Goal: Task Accomplishment & Management: Use online tool/utility

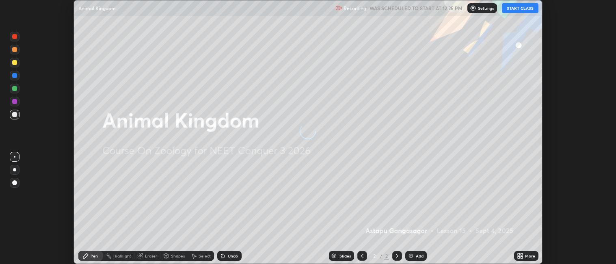
scroll to position [264, 616]
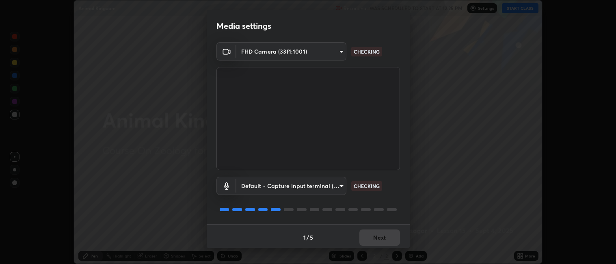
click at [336, 49] on body "Erase all Animal Kingdom Recording WAS SCHEDULED TO START AT 12:25 PM Settings …" at bounding box center [308, 132] width 616 height 264
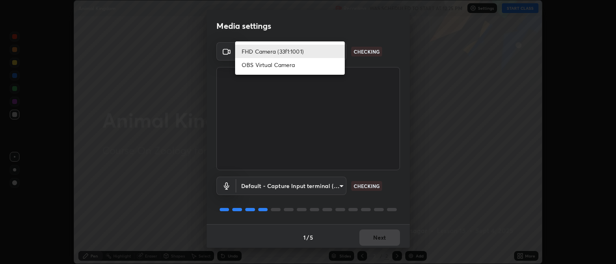
click at [325, 50] on li "FHD Camera (33f1:1001)" at bounding box center [290, 51] width 110 height 13
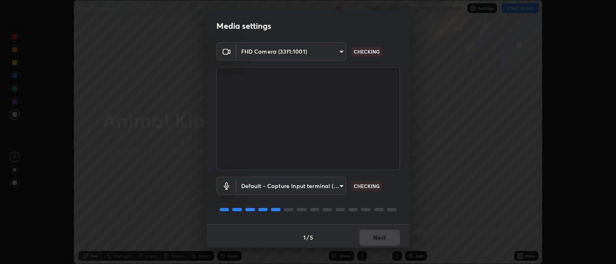
scroll to position [2, 0]
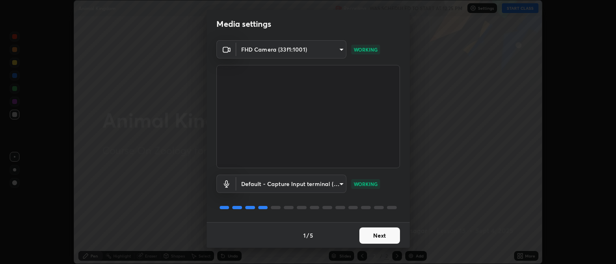
click at [379, 234] on button "Next" at bounding box center [380, 236] width 41 height 16
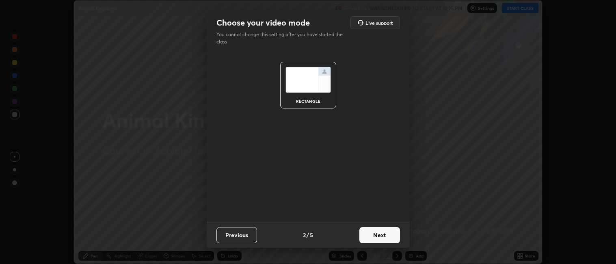
scroll to position [0, 0]
click at [380, 234] on button "Next" at bounding box center [380, 235] width 41 height 16
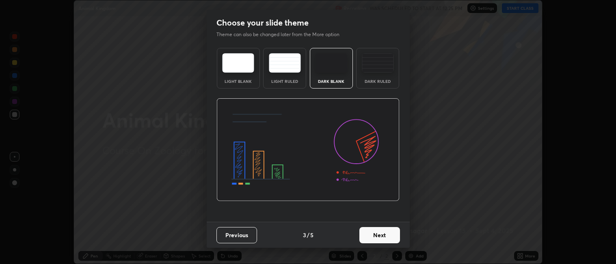
click at [380, 234] on button "Next" at bounding box center [380, 235] width 41 height 16
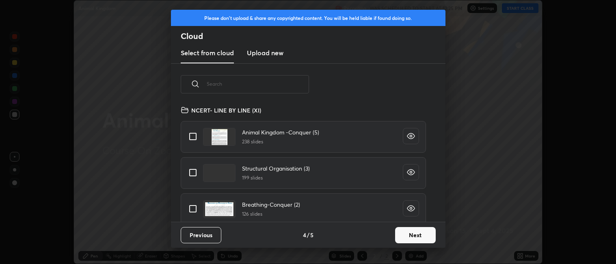
scroll to position [117, 261]
click at [195, 137] on input "grid" at bounding box center [192, 136] width 17 height 17
checkbox input "true"
click at [412, 232] on button "Next" at bounding box center [415, 235] width 41 height 16
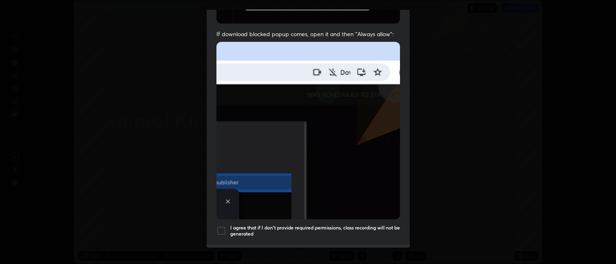
scroll to position [168, 0]
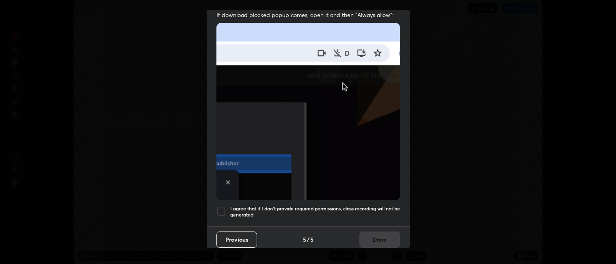
click at [221, 208] on div at bounding box center [222, 212] width 10 height 10
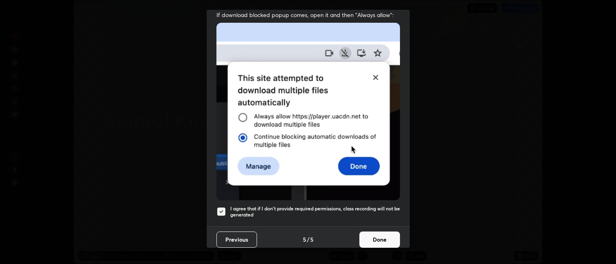
click at [373, 234] on button "Done" at bounding box center [380, 240] width 41 height 16
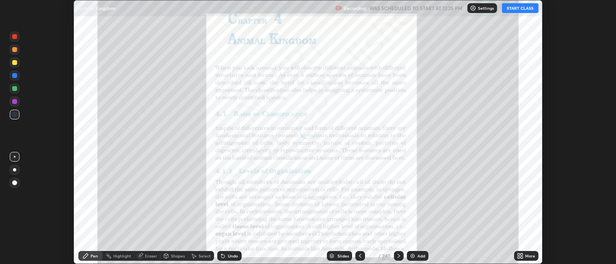
click at [342, 256] on div "Slides" at bounding box center [343, 256] width 11 height 4
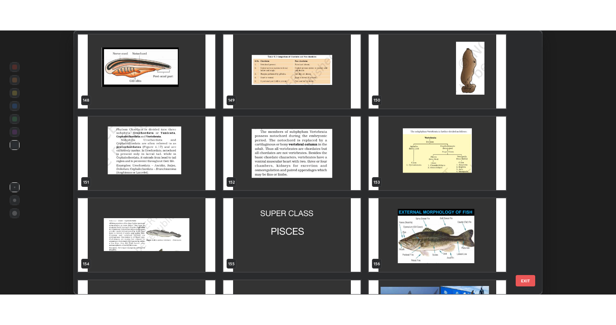
scroll to position [4000, 0]
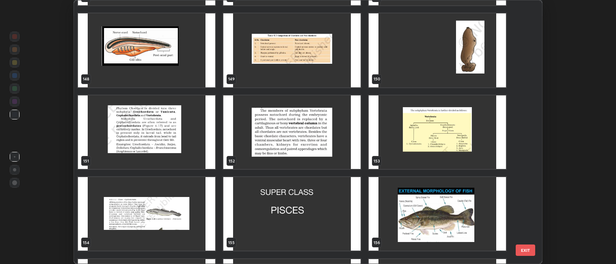
click at [291, 143] on img "grid" at bounding box center [291, 132] width 137 height 74
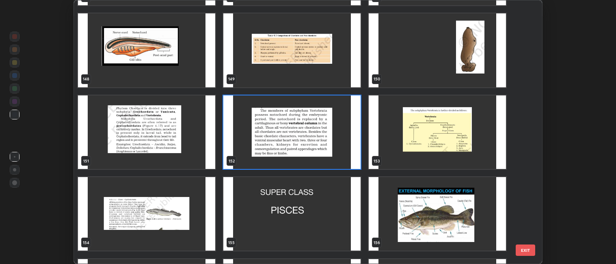
click at [289, 141] on img "grid" at bounding box center [291, 132] width 137 height 74
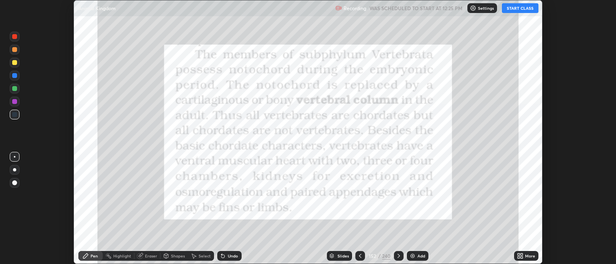
click at [530, 256] on div "More" at bounding box center [530, 256] width 10 height 4
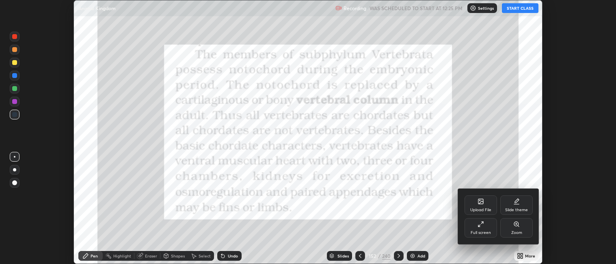
click at [484, 222] on icon at bounding box center [482, 223] width 2 height 2
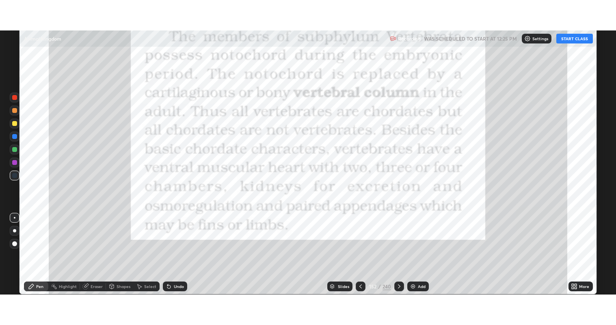
scroll to position [325, 616]
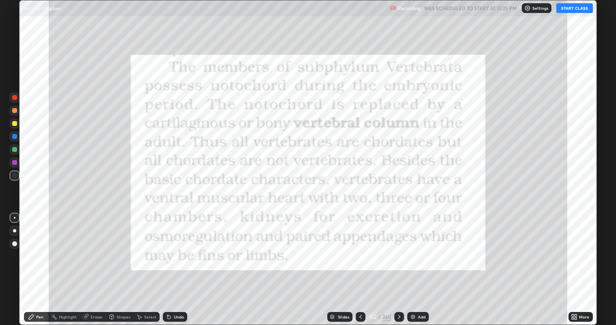
click at [568, 9] on button "START CLASS" at bounding box center [575, 8] width 37 height 10
click at [360, 264] on icon at bounding box center [361, 317] width 7 height 7
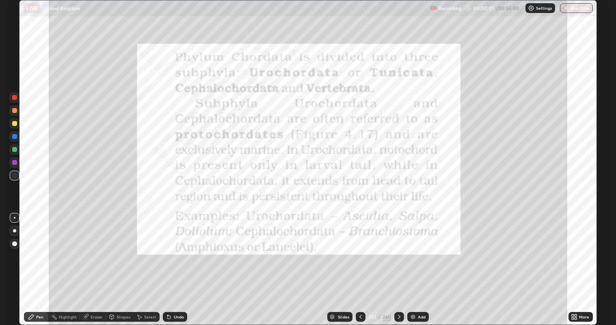
click at [416, 264] on div "Add" at bounding box center [419, 317] width 22 height 10
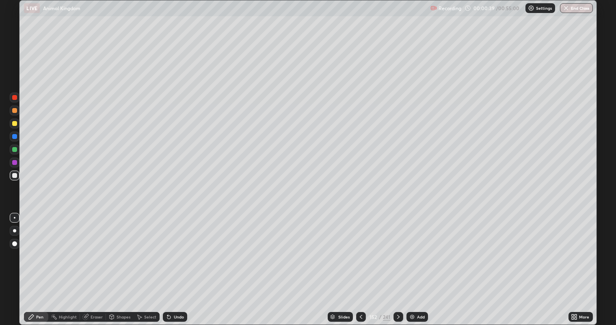
click at [17, 123] on div at bounding box center [14, 123] width 5 height 5
click at [14, 149] on div at bounding box center [14, 149] width 5 height 5
click at [13, 176] on div at bounding box center [14, 175] width 5 height 5
click at [15, 124] on div at bounding box center [14, 123] width 5 height 5
click at [14, 176] on div at bounding box center [14, 175] width 5 height 5
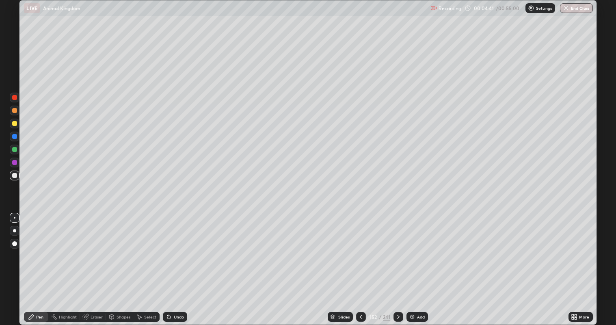
click at [15, 124] on div at bounding box center [14, 123] width 5 height 5
click at [399, 264] on icon at bounding box center [398, 317] width 7 height 7
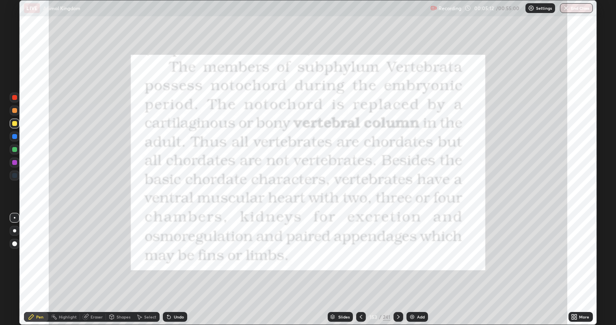
click at [76, 264] on div "Highlight" at bounding box center [68, 317] width 18 height 4
click at [12, 98] on div at bounding box center [14, 97] width 5 height 5
click at [398, 264] on icon at bounding box center [398, 317] width 7 height 7
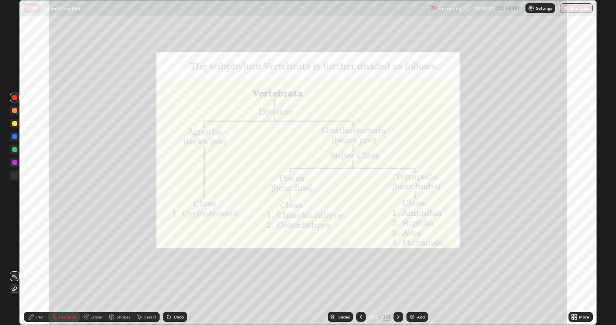
click at [360, 264] on icon at bounding box center [361, 317] width 7 height 7
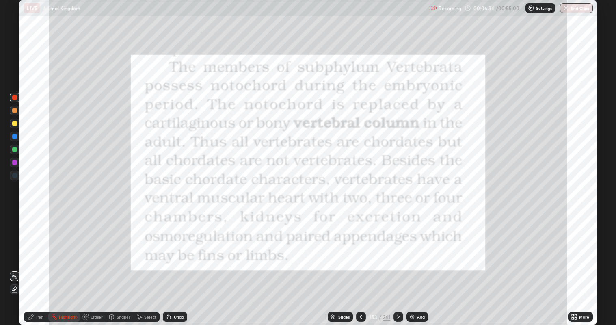
click at [422, 264] on div "Add" at bounding box center [421, 317] width 8 height 4
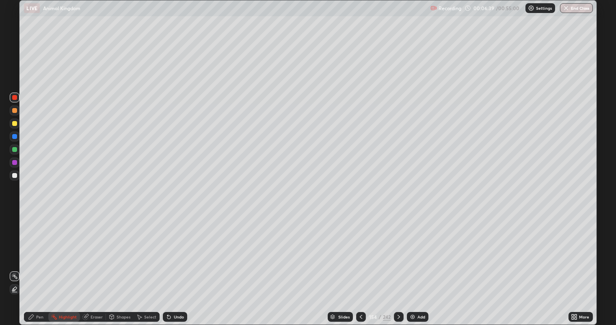
click at [13, 174] on div at bounding box center [14, 175] width 5 height 5
click at [40, 264] on div "Pen" at bounding box center [39, 317] width 7 height 4
click at [16, 124] on div at bounding box center [14, 123] width 5 height 5
click at [180, 264] on div "Undo" at bounding box center [179, 317] width 10 height 4
click at [179, 264] on div "Undo" at bounding box center [179, 317] width 10 height 4
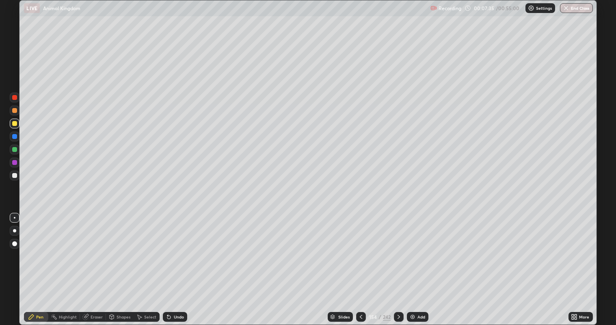
click at [178, 264] on div "Undo" at bounding box center [179, 317] width 10 height 4
click at [175, 264] on div "Undo" at bounding box center [175, 317] width 24 height 10
click at [17, 110] on div at bounding box center [14, 110] width 5 height 5
click at [16, 125] on div at bounding box center [14, 123] width 5 height 5
click at [15, 175] on div at bounding box center [14, 175] width 5 height 5
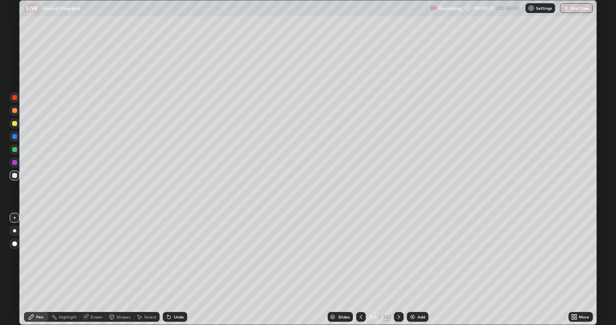
click at [13, 111] on div at bounding box center [14, 110] width 5 height 5
click at [15, 124] on div at bounding box center [14, 123] width 5 height 5
click at [15, 149] on div at bounding box center [14, 149] width 5 height 5
click at [13, 176] on div at bounding box center [14, 175] width 5 height 5
click at [398, 264] on icon at bounding box center [399, 317] width 7 height 7
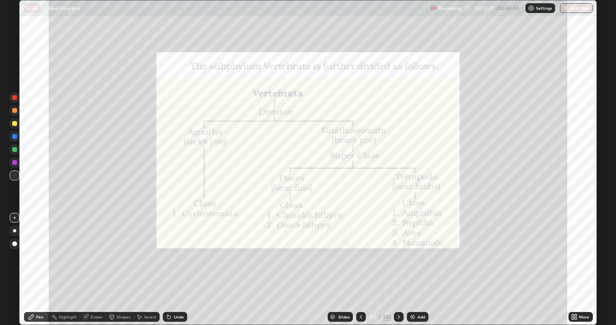
click at [415, 264] on img at bounding box center [413, 317] width 7 height 7
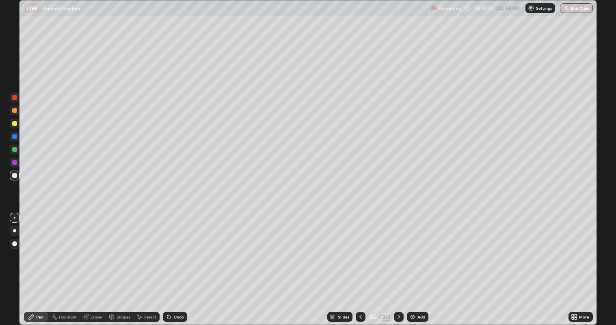
click at [12, 108] on div at bounding box center [14, 110] width 5 height 5
click at [19, 151] on div at bounding box center [15, 150] width 10 height 10
click at [15, 176] on div at bounding box center [14, 175] width 5 height 5
click at [14, 124] on div at bounding box center [14, 123] width 5 height 5
click at [336, 264] on div "Slides" at bounding box center [339, 317] width 25 height 10
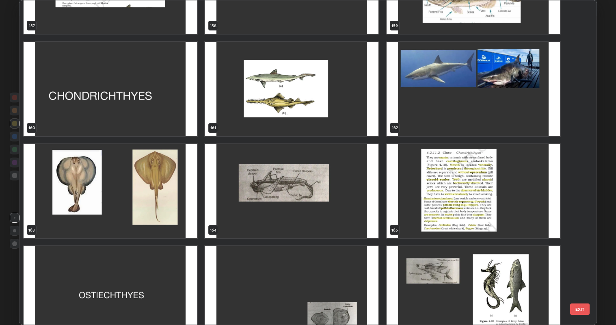
scroll to position [5298, 0]
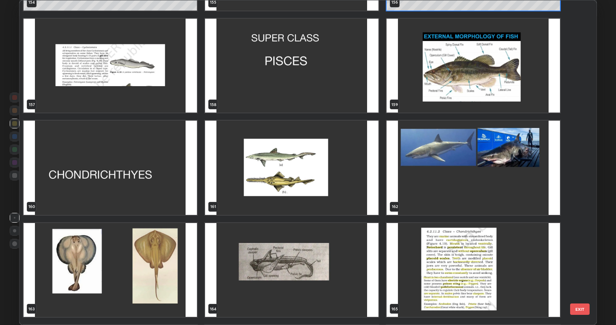
click at [468, 91] on img "grid" at bounding box center [473, 66] width 173 height 94
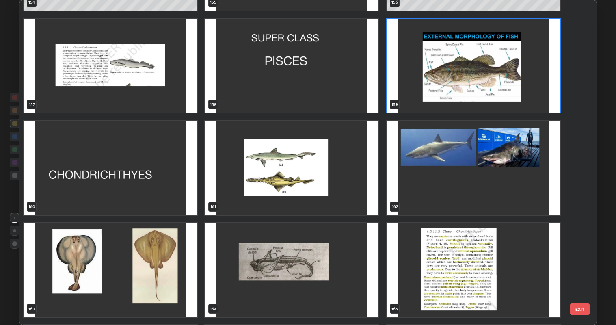
click at [470, 89] on img "grid" at bounding box center [473, 66] width 173 height 94
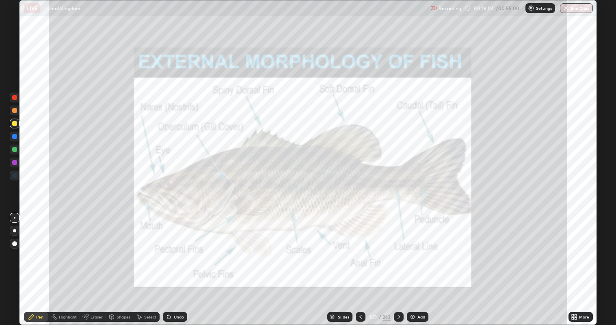
click at [361, 264] on icon at bounding box center [361, 317] width 7 height 7
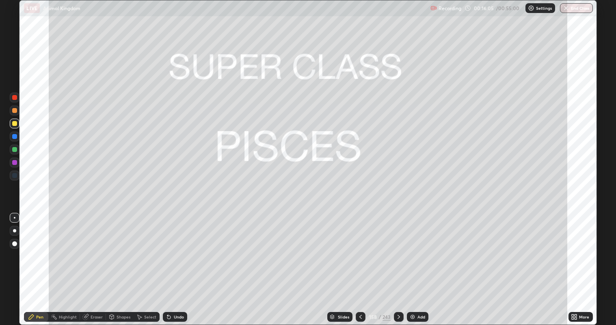
click at [360, 264] on icon at bounding box center [361, 317] width 7 height 7
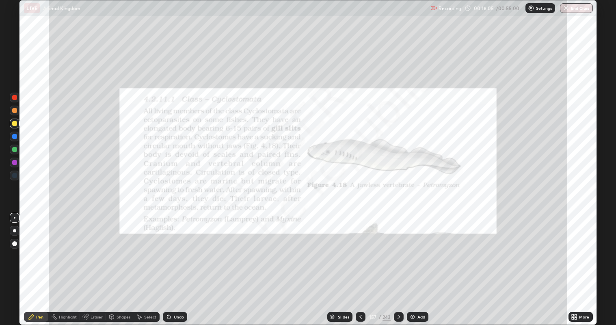
click at [360, 264] on icon at bounding box center [361, 317] width 7 height 7
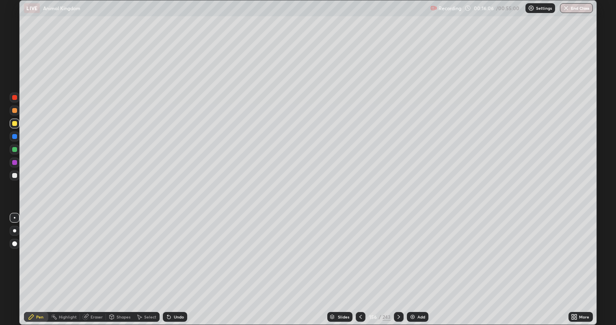
click at [398, 264] on icon at bounding box center [399, 317] width 7 height 7
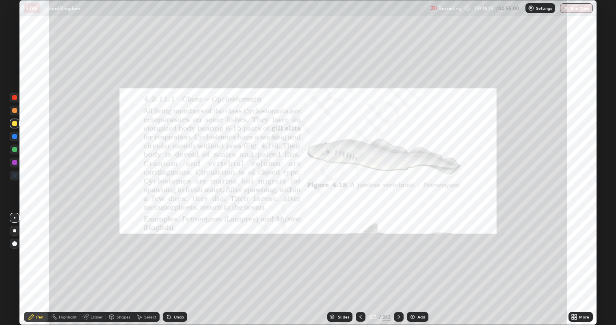
click at [360, 264] on icon at bounding box center [361, 317] width 7 height 7
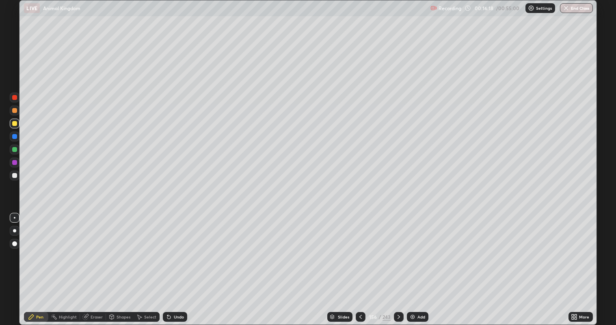
click at [17, 177] on div at bounding box center [15, 176] width 10 height 10
click at [19, 125] on div at bounding box center [15, 124] width 10 height 10
click at [14, 175] on div at bounding box center [14, 175] width 5 height 5
click at [14, 176] on div at bounding box center [14, 175] width 5 height 5
click at [15, 111] on div at bounding box center [14, 110] width 5 height 5
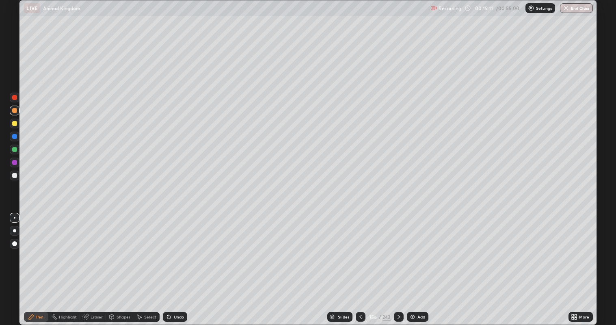
click at [15, 175] on div at bounding box center [14, 175] width 5 height 5
click at [15, 124] on div at bounding box center [14, 123] width 5 height 5
click at [15, 113] on div at bounding box center [14, 110] width 5 height 5
click at [14, 175] on div at bounding box center [14, 175] width 5 height 5
click at [178, 264] on div "Undo" at bounding box center [179, 317] width 10 height 4
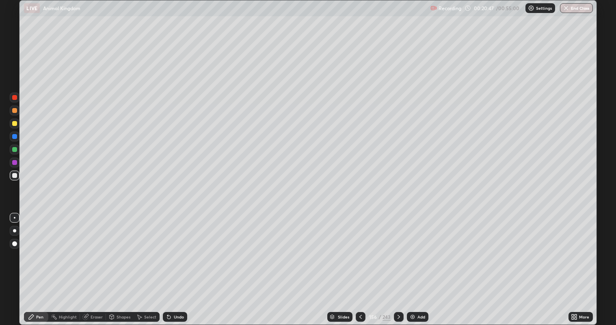
click at [176, 264] on div "Undo" at bounding box center [179, 317] width 10 height 4
click at [175, 264] on div "Undo" at bounding box center [175, 317] width 24 height 10
click at [93, 264] on div "Eraser" at bounding box center [97, 317] width 12 height 4
click at [40, 264] on div "Pen" at bounding box center [39, 317] width 7 height 4
click at [15, 124] on div at bounding box center [14, 123] width 5 height 5
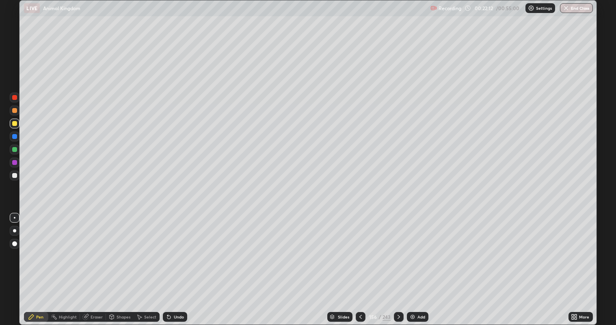
click at [414, 264] on img at bounding box center [413, 317] width 7 height 7
click at [19, 113] on div at bounding box center [15, 111] width 10 height 10
click at [16, 178] on div at bounding box center [14, 175] width 5 height 5
click at [17, 124] on div at bounding box center [14, 123] width 5 height 5
click at [13, 112] on div at bounding box center [14, 110] width 5 height 5
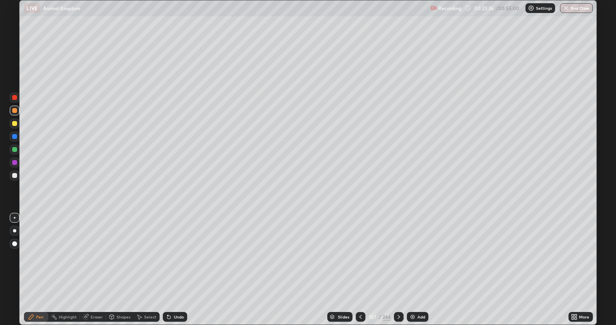
click at [15, 176] on div at bounding box center [14, 175] width 5 height 5
click at [15, 149] on div at bounding box center [14, 149] width 5 height 5
click at [16, 111] on div at bounding box center [14, 110] width 5 height 5
click at [16, 176] on div at bounding box center [14, 175] width 5 height 5
click at [15, 111] on div at bounding box center [14, 110] width 5 height 5
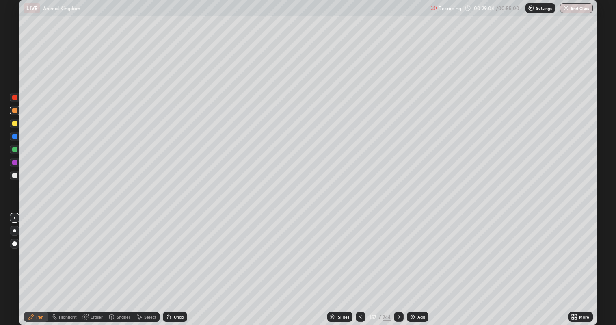
click at [15, 151] on div at bounding box center [14, 149] width 5 height 5
click at [176, 264] on div "Undo" at bounding box center [179, 317] width 10 height 4
click at [177, 264] on div "Undo" at bounding box center [179, 317] width 10 height 4
click at [176, 264] on div "Undo" at bounding box center [179, 317] width 10 height 4
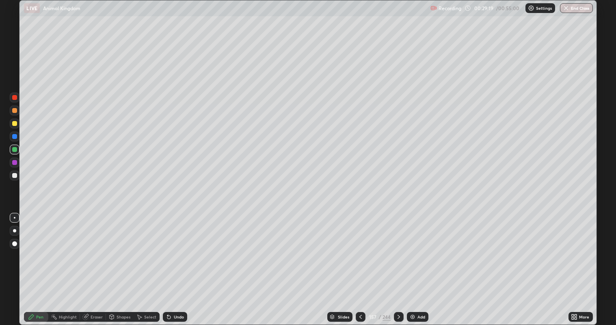
click at [175, 264] on div "Undo" at bounding box center [179, 317] width 10 height 4
click at [174, 264] on div "Undo" at bounding box center [179, 317] width 10 height 4
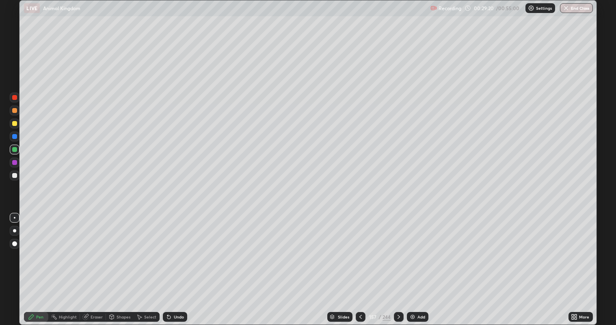
click at [175, 264] on div "Undo" at bounding box center [179, 317] width 10 height 4
click at [174, 264] on div "Undo" at bounding box center [179, 317] width 10 height 4
click at [175, 264] on div "Undo" at bounding box center [179, 317] width 10 height 4
click at [174, 264] on div "Undo" at bounding box center [179, 317] width 10 height 4
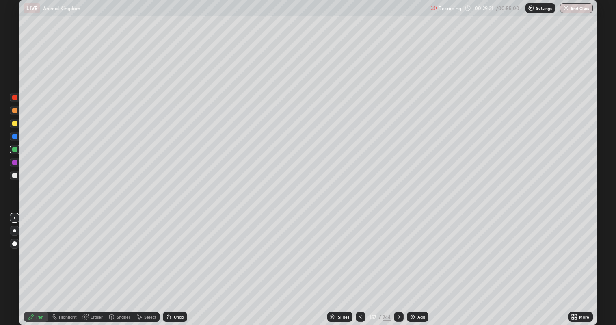
click at [174, 264] on div "Undo" at bounding box center [179, 317] width 10 height 4
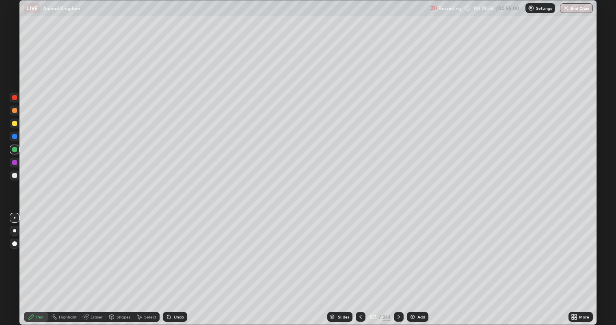
click at [15, 124] on div at bounding box center [14, 123] width 5 height 5
click at [16, 110] on div at bounding box center [14, 110] width 5 height 5
click at [15, 124] on div at bounding box center [14, 123] width 5 height 5
click at [402, 264] on div at bounding box center [399, 317] width 10 height 10
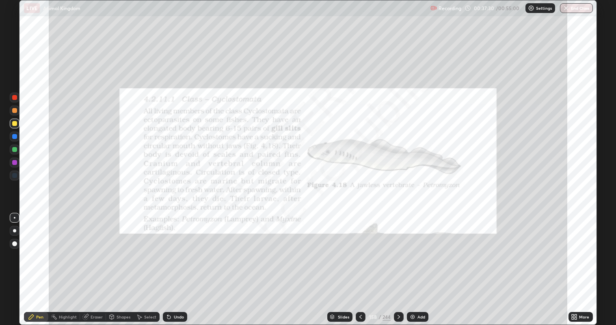
click at [360, 264] on icon at bounding box center [361, 317] width 7 height 7
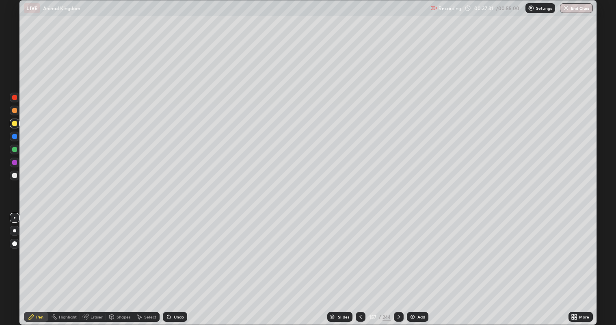
click at [398, 264] on icon at bounding box center [399, 317] width 7 height 7
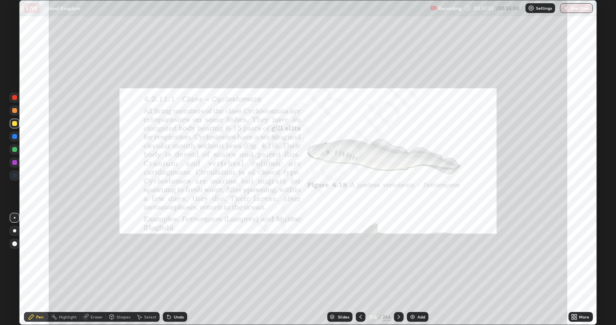
click at [72, 264] on div "Highlight" at bounding box center [68, 317] width 18 height 4
click at [15, 98] on div at bounding box center [14, 97] width 5 height 5
click at [349, 264] on div "Slides" at bounding box center [339, 317] width 25 height 10
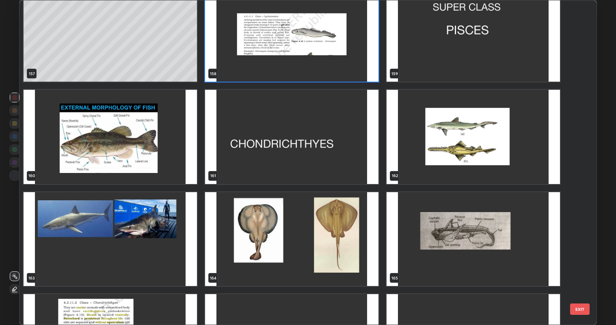
scroll to position [5329, 0]
click at [155, 158] on img "grid" at bounding box center [110, 137] width 173 height 94
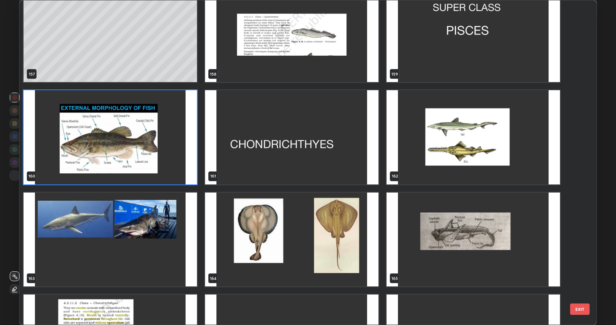
click at [154, 157] on img "grid" at bounding box center [110, 137] width 173 height 94
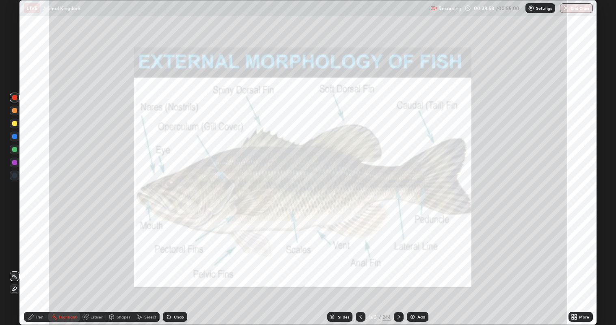
click at [343, 264] on div "Slides" at bounding box center [343, 317] width 11 height 4
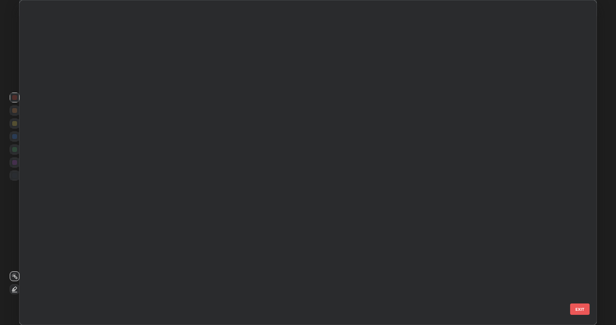
scroll to position [322, 573]
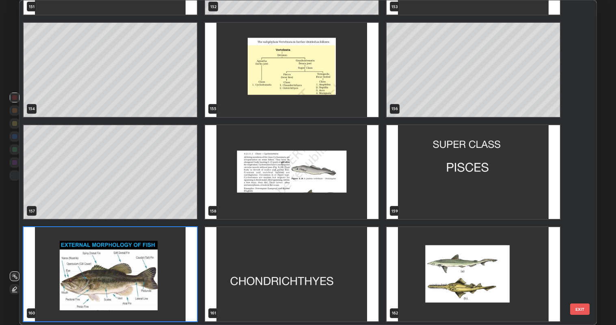
click at [336, 188] on img "grid" at bounding box center [291, 172] width 173 height 94
click at [336, 186] on img "grid" at bounding box center [291, 172] width 173 height 94
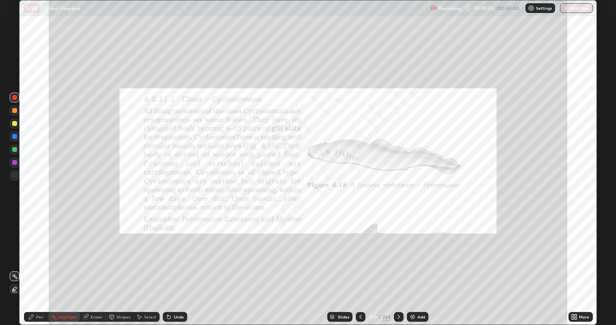
click at [581, 264] on div "More" at bounding box center [584, 317] width 10 height 4
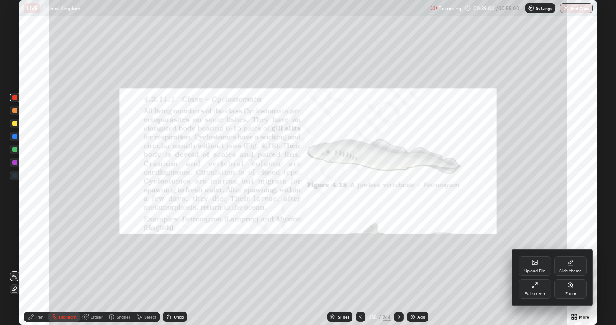
click at [568, 264] on icon at bounding box center [570, 285] width 4 height 4
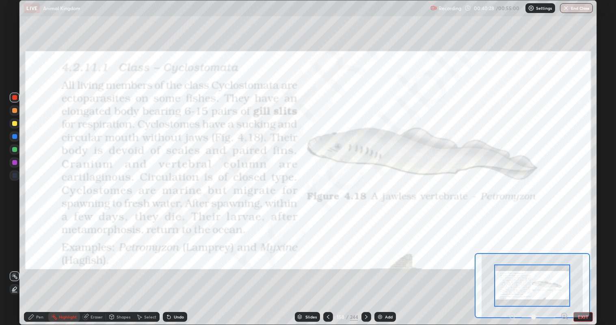
click at [366, 264] on icon at bounding box center [366, 317] width 7 height 7
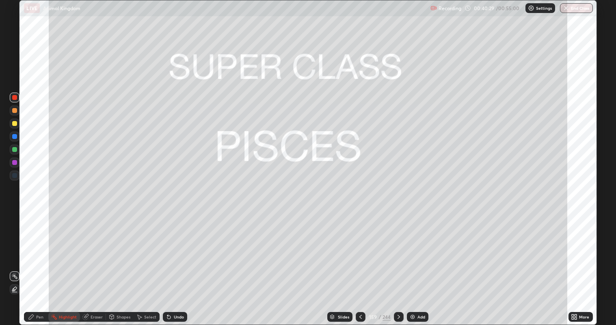
click at [360, 264] on icon at bounding box center [361, 317] width 7 height 7
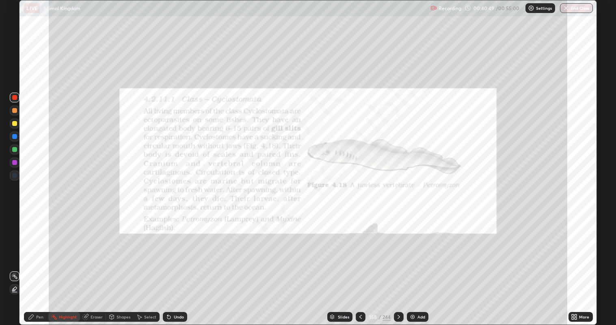
click at [399, 264] on icon at bounding box center [399, 317] width 7 height 7
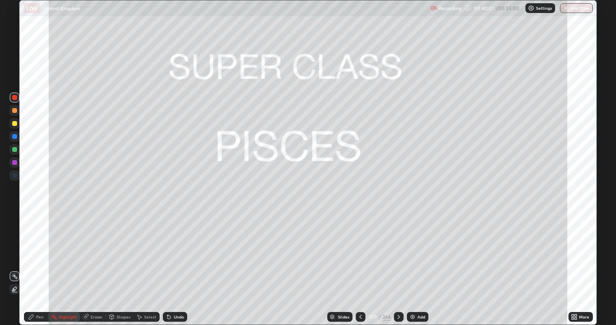
click at [362, 264] on div at bounding box center [361, 317] width 10 height 10
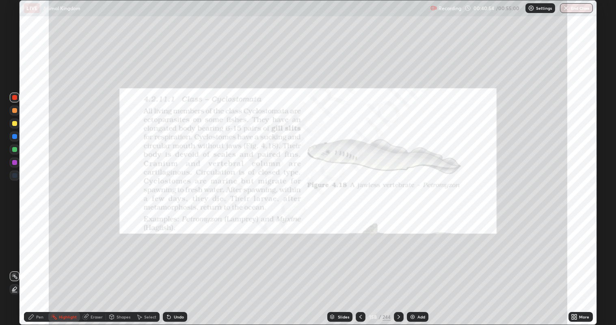
click at [398, 264] on icon at bounding box center [399, 317] width 7 height 7
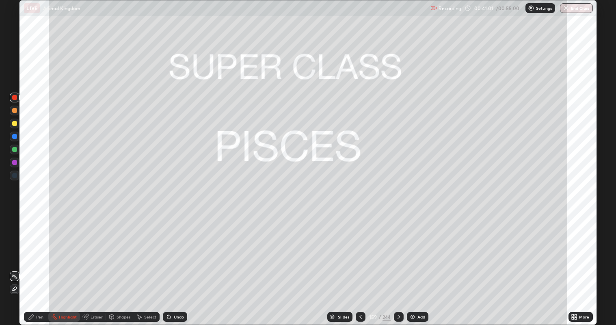
click at [398, 264] on icon at bounding box center [399, 317] width 7 height 7
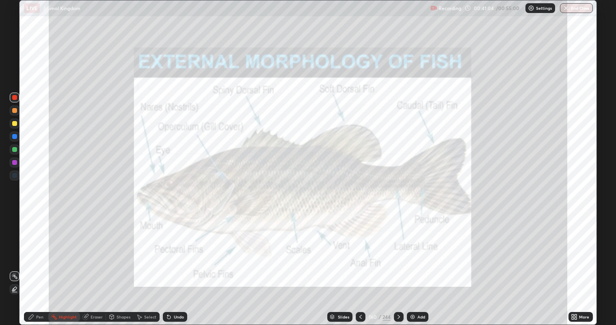
click at [370, 264] on div "160" at bounding box center [373, 316] width 8 height 5
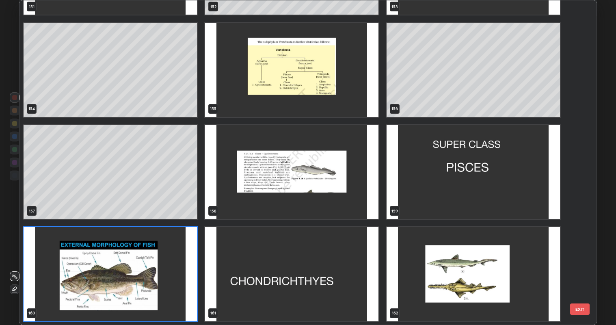
click at [333, 192] on img "grid" at bounding box center [291, 172] width 173 height 94
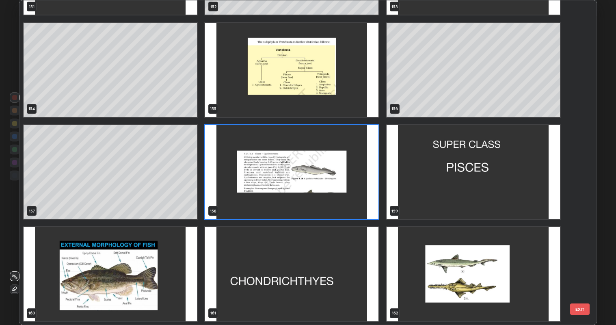
click at [299, 193] on img "grid" at bounding box center [291, 172] width 173 height 94
click at [301, 192] on img "grid" at bounding box center [291, 172] width 173 height 94
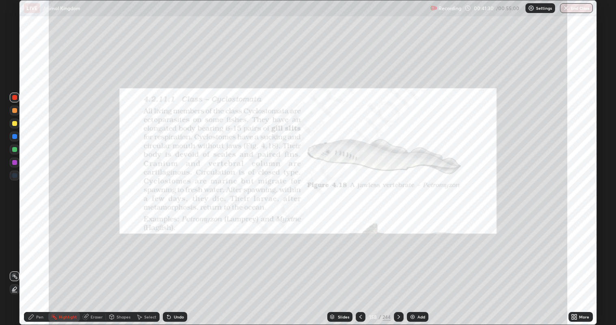
click at [398, 264] on icon at bounding box center [399, 317] width 7 height 7
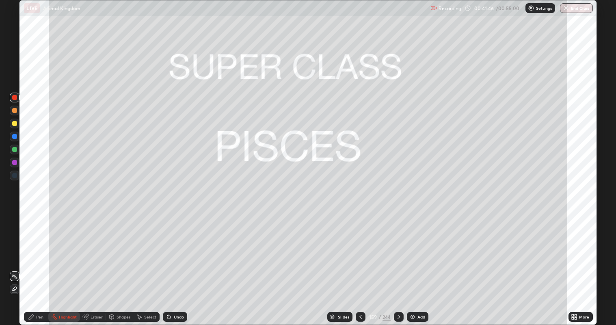
click at [399, 264] on icon at bounding box center [399, 317] width 7 height 7
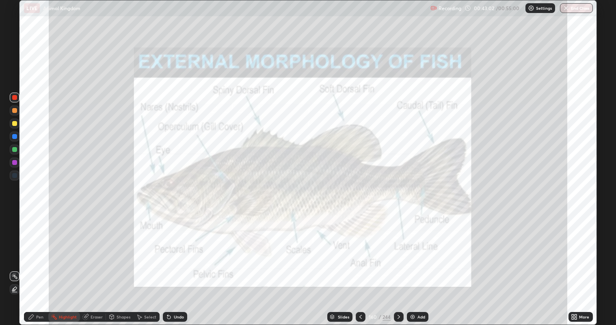
click at [15, 124] on div at bounding box center [14, 123] width 5 height 5
click at [43, 264] on div "Pen" at bounding box center [36, 317] width 24 height 10
click at [347, 264] on div "Slides" at bounding box center [343, 317] width 11 height 4
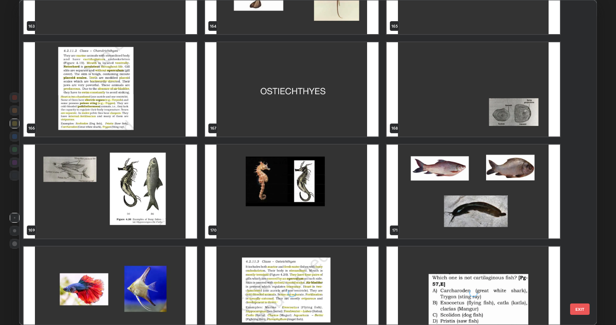
scroll to position [5581, 0]
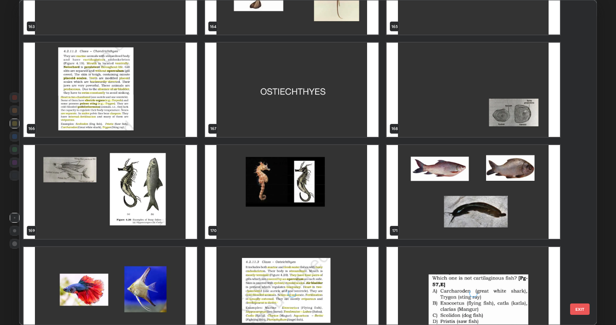
click at [509, 120] on img "grid" at bounding box center [473, 90] width 173 height 94
click at [512, 121] on img "grid" at bounding box center [473, 90] width 173 height 94
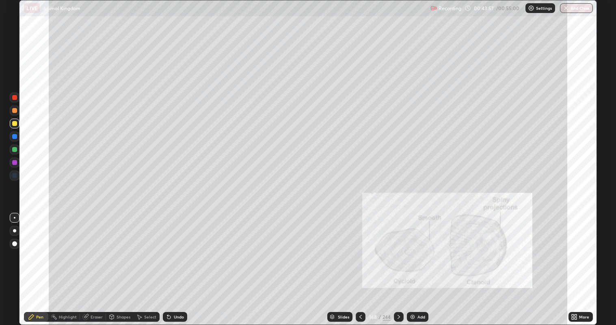
click at [360, 264] on icon at bounding box center [361, 317] width 7 height 7
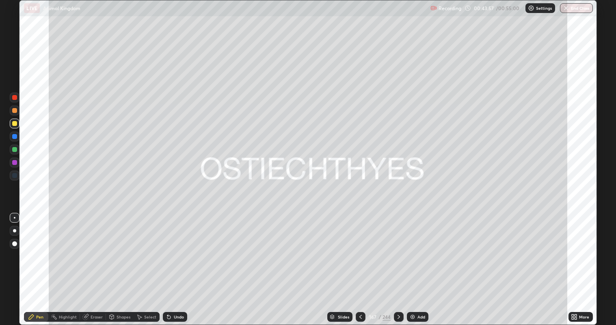
click at [360, 264] on icon at bounding box center [361, 317] width 7 height 7
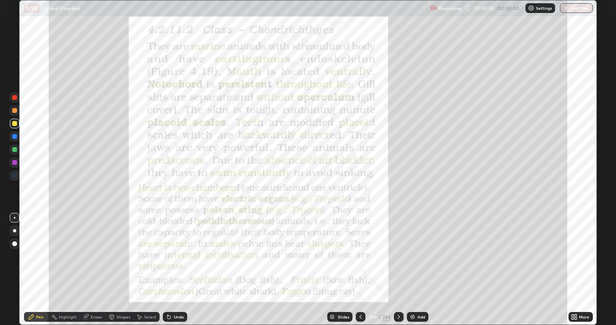
click at [360, 264] on icon at bounding box center [361, 317] width 7 height 7
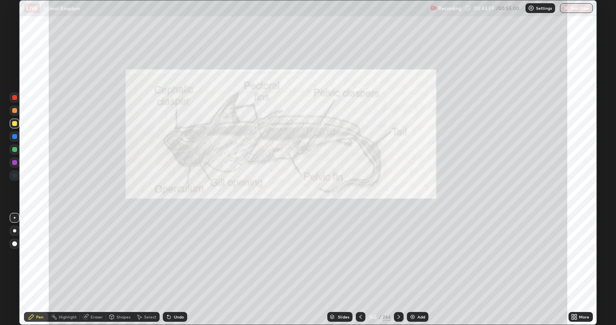
click at [343, 264] on div "Slides" at bounding box center [343, 317] width 11 height 4
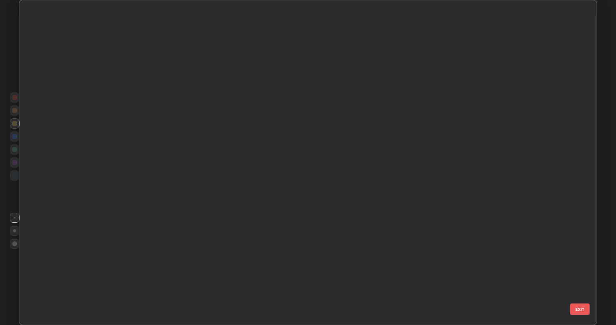
scroll to position [322, 573]
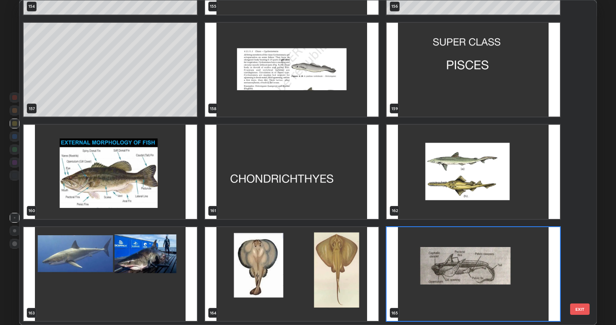
click at [169, 196] on img "grid" at bounding box center [110, 172] width 173 height 94
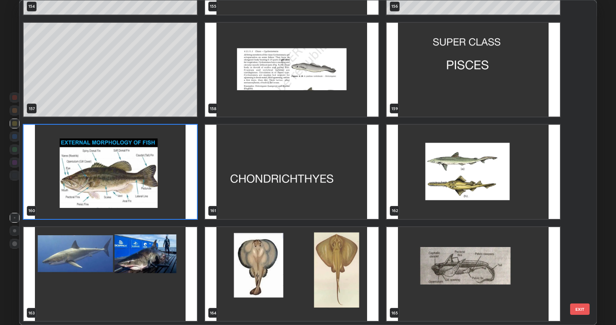
click at [167, 197] on img "grid" at bounding box center [110, 172] width 173 height 94
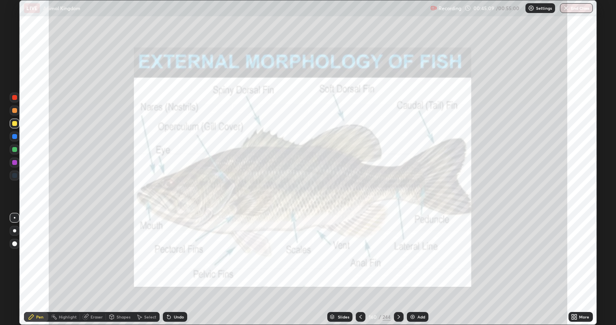
click at [399, 264] on icon at bounding box center [399, 317] width 7 height 7
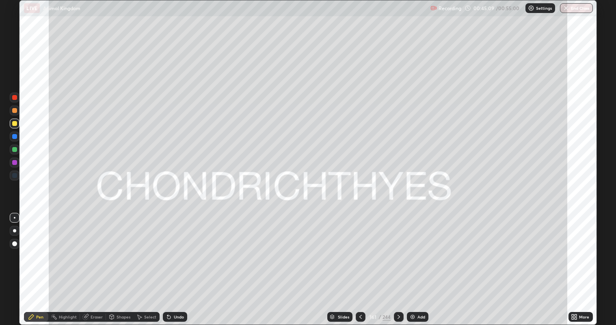
click at [398, 264] on icon at bounding box center [399, 317] width 7 height 7
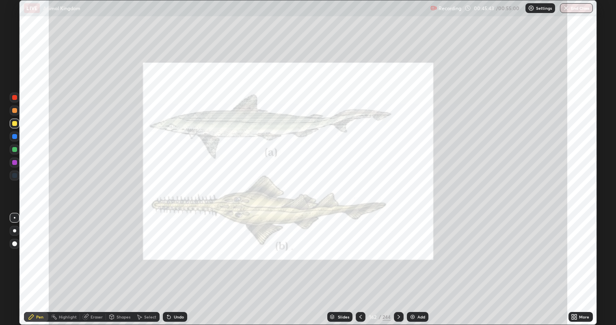
click at [360, 264] on icon at bounding box center [361, 317] width 7 height 7
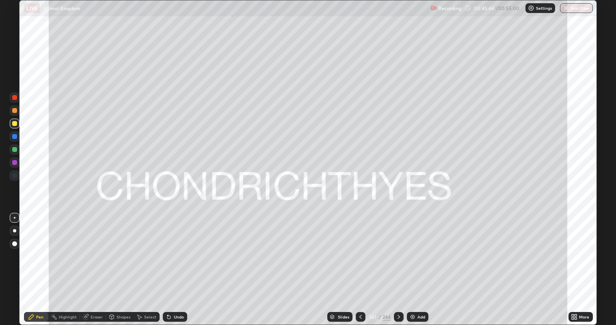
click at [359, 264] on icon at bounding box center [361, 317] width 7 height 7
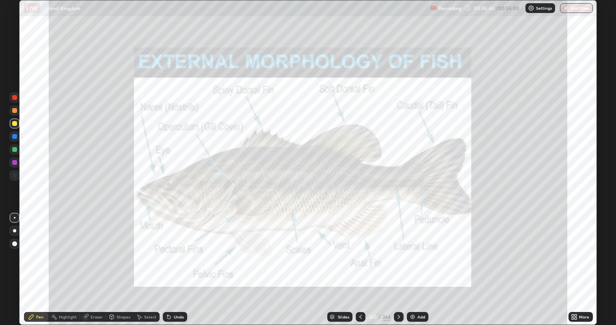
click at [179, 264] on div "Undo" at bounding box center [179, 317] width 10 height 4
click at [178, 264] on div "Undo" at bounding box center [179, 317] width 10 height 4
click at [180, 264] on div "Undo" at bounding box center [179, 317] width 10 height 4
click at [342, 264] on div "Slides" at bounding box center [343, 317] width 11 height 4
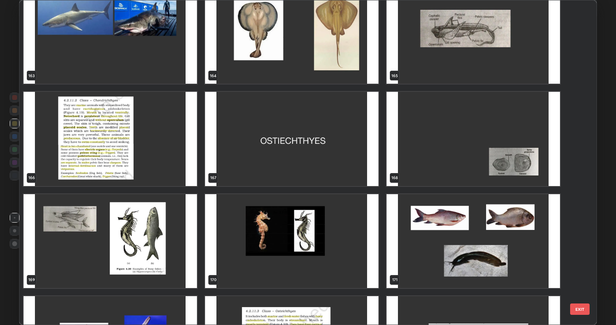
scroll to position [5592, 0]
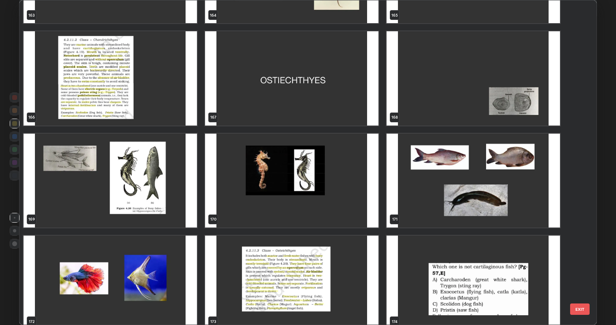
click at [166, 205] on img "grid" at bounding box center [110, 181] width 173 height 94
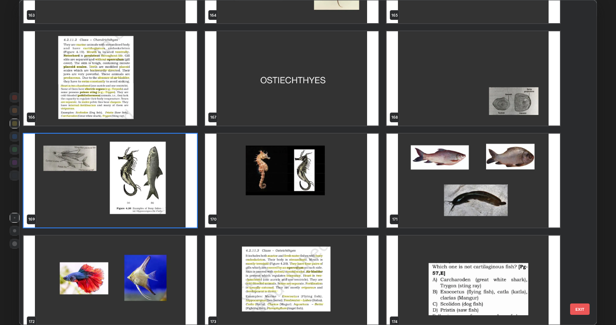
click at [167, 205] on img "grid" at bounding box center [110, 181] width 173 height 94
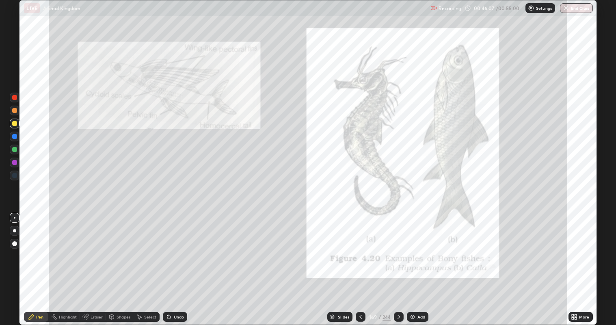
click at [340, 264] on div "Slides" at bounding box center [343, 317] width 11 height 4
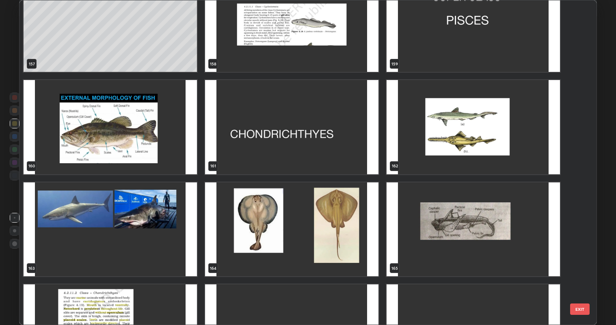
scroll to position [5338, 0]
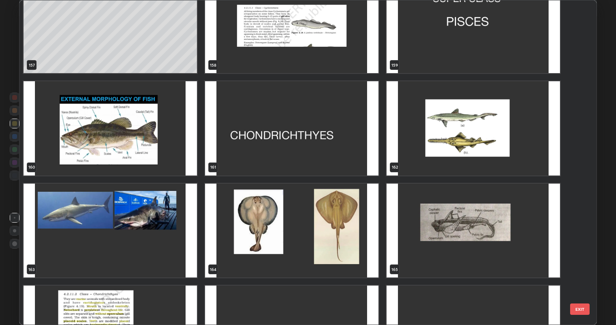
click at [162, 150] on img "grid" at bounding box center [110, 128] width 173 height 94
click at [159, 145] on img "grid" at bounding box center [110, 128] width 173 height 94
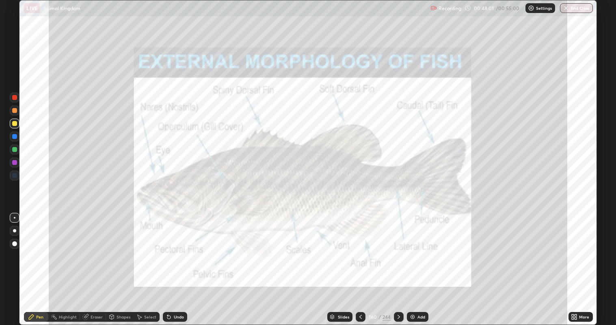
click at [349, 264] on div "Slides" at bounding box center [339, 317] width 25 height 10
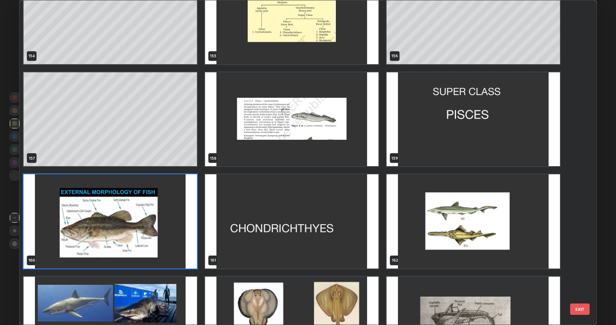
scroll to position [5267, 0]
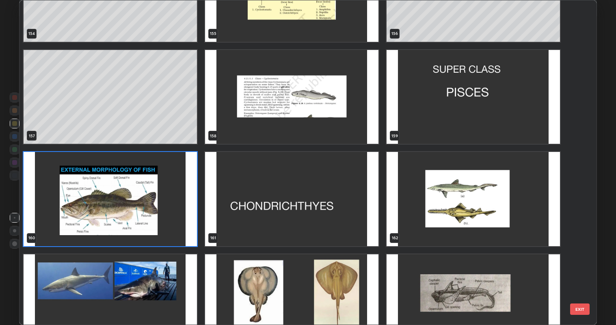
click at [155, 264] on img "grid" at bounding box center [110, 301] width 173 height 94
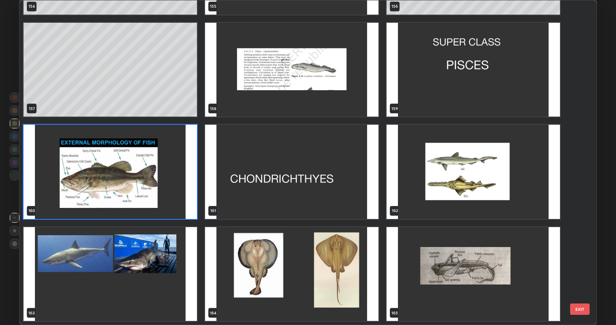
click at [157, 264] on div "154 155 156 157 158 159 160 161 162 163 164 165 166 167 168" at bounding box center [301, 162] width 563 height 325
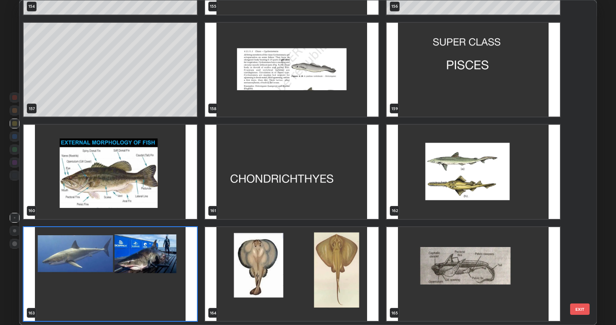
click at [170, 264] on img "grid" at bounding box center [110, 274] width 173 height 94
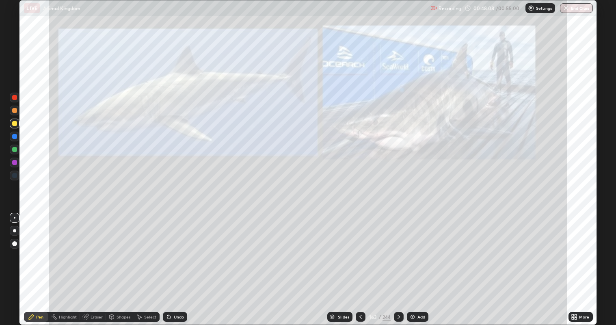
click at [170, 264] on img "grid" at bounding box center [110, 274] width 173 height 94
click at [341, 264] on div "Slides" at bounding box center [343, 317] width 11 height 4
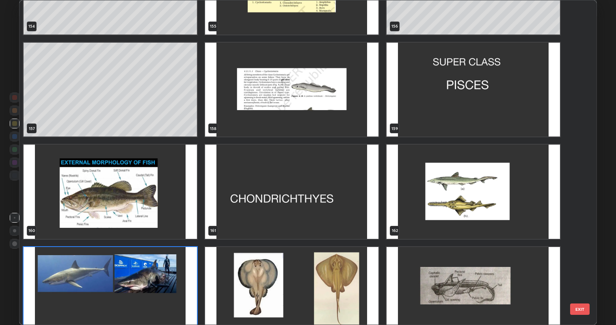
scroll to position [5276, 0]
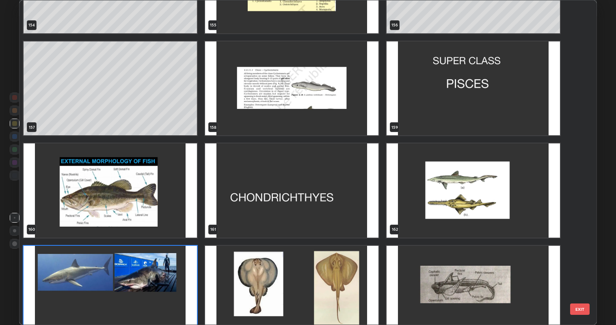
click at [148, 209] on img "grid" at bounding box center [110, 190] width 173 height 94
click at [147, 209] on img "grid" at bounding box center [110, 190] width 173 height 94
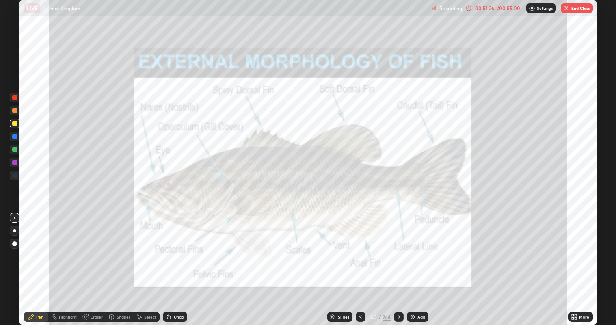
click at [422, 264] on div "Add" at bounding box center [418, 317] width 22 height 10
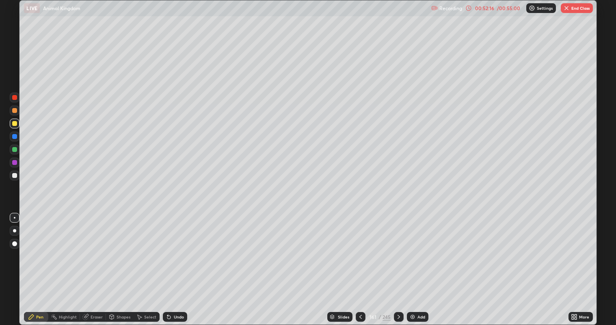
click at [361, 264] on icon at bounding box center [361, 317] width 7 height 7
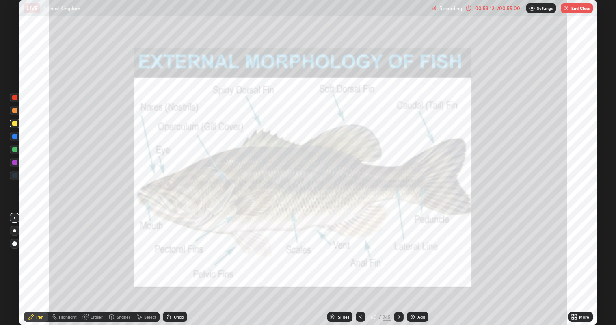
click at [575, 6] on button "End Class" at bounding box center [577, 8] width 32 height 10
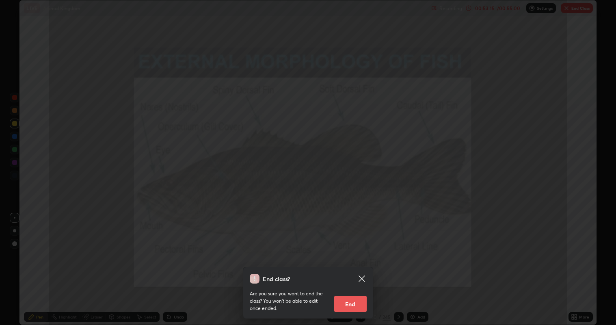
click at [346, 264] on button "End" at bounding box center [350, 304] width 33 height 16
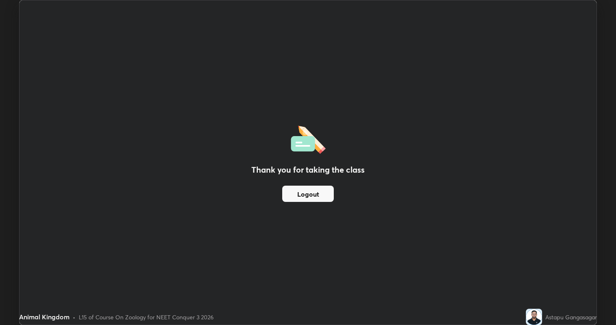
click at [321, 191] on button "Logout" at bounding box center [308, 194] width 52 height 16
click at [322, 192] on button "Logout" at bounding box center [308, 194] width 52 height 16
